Goal: Transaction & Acquisition: Purchase product/service

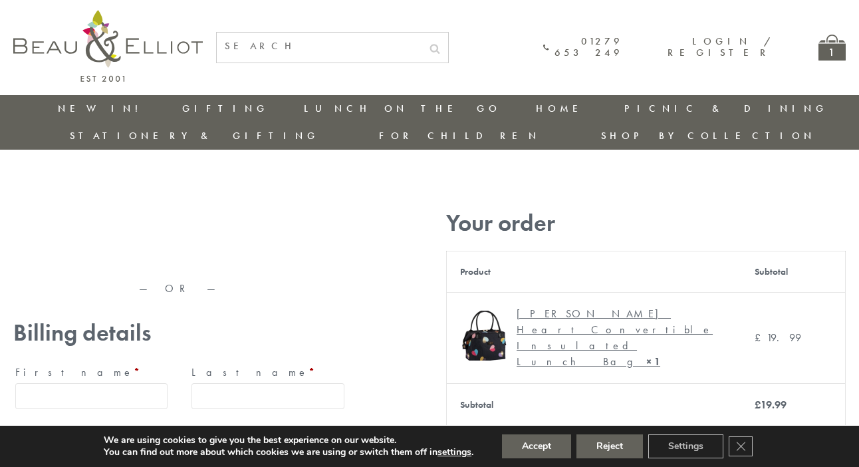
type input "[EMAIL_ADDRESS][DOMAIN_NAME]"
type input "[PERSON_NAME]"
type input "23, [GEOGRAPHIC_DATA], [GEOGRAPHIC_DATA]"
type input "[GEOGRAPHIC_DATA]"
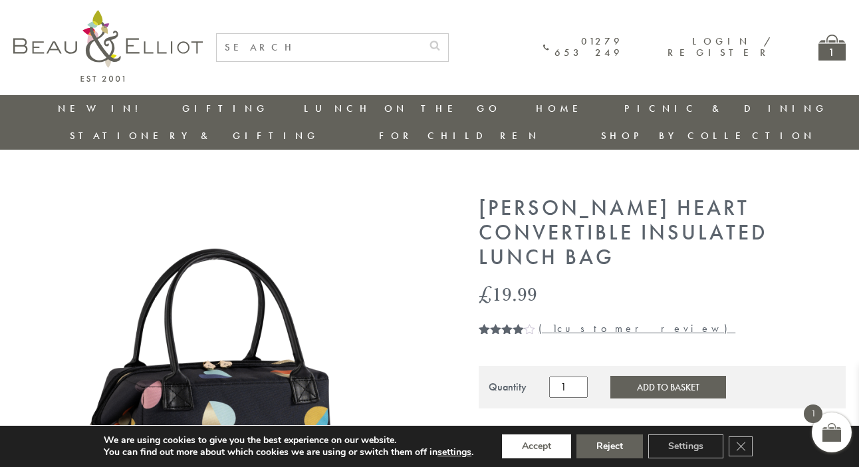
click at [537, 446] on button "Accept" at bounding box center [536, 446] width 69 height 24
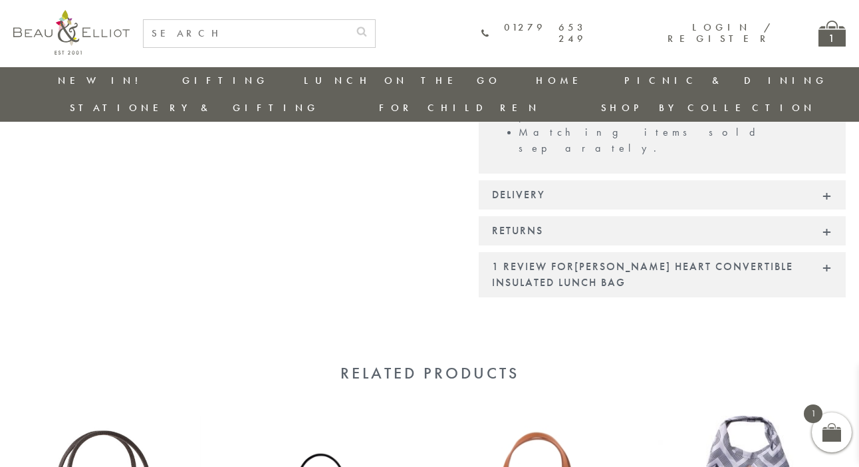
scroll to position [1299, 0]
